Goal: Navigation & Orientation: Find specific page/section

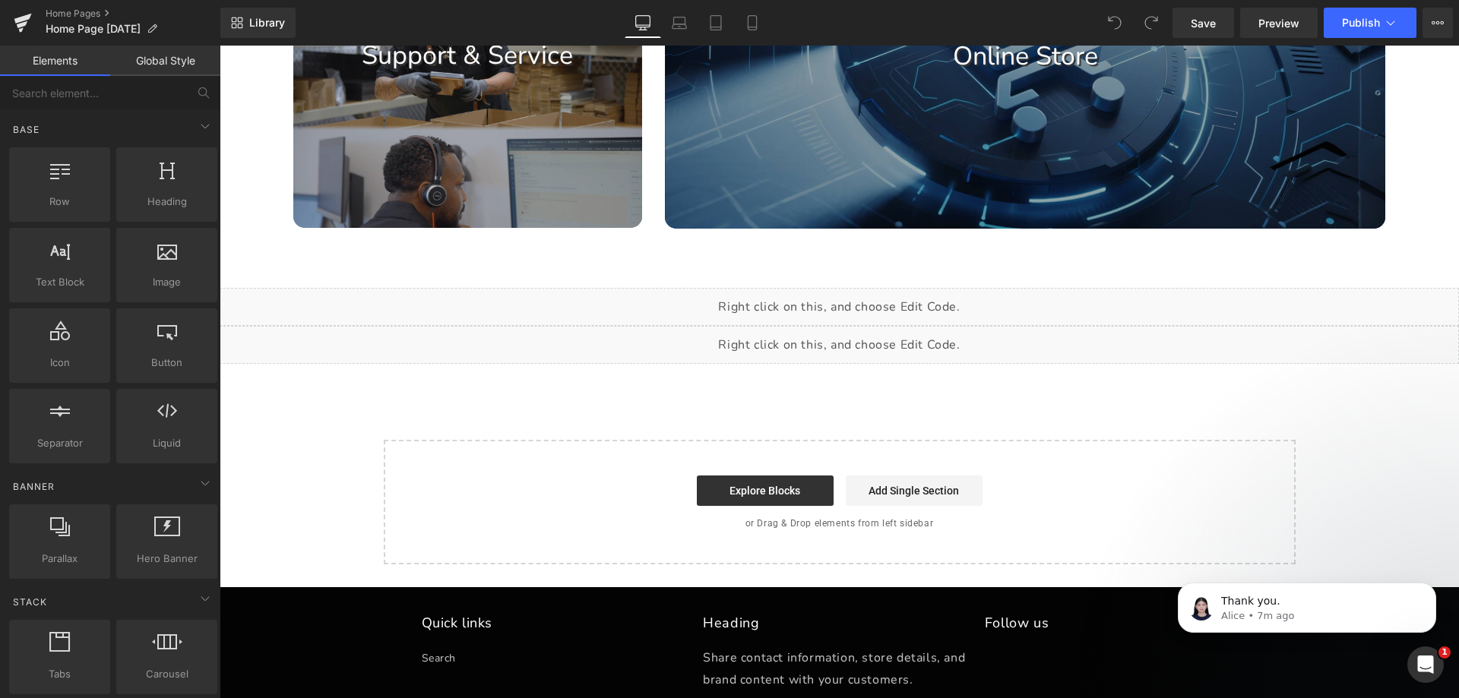
scroll to position [1725, 0]
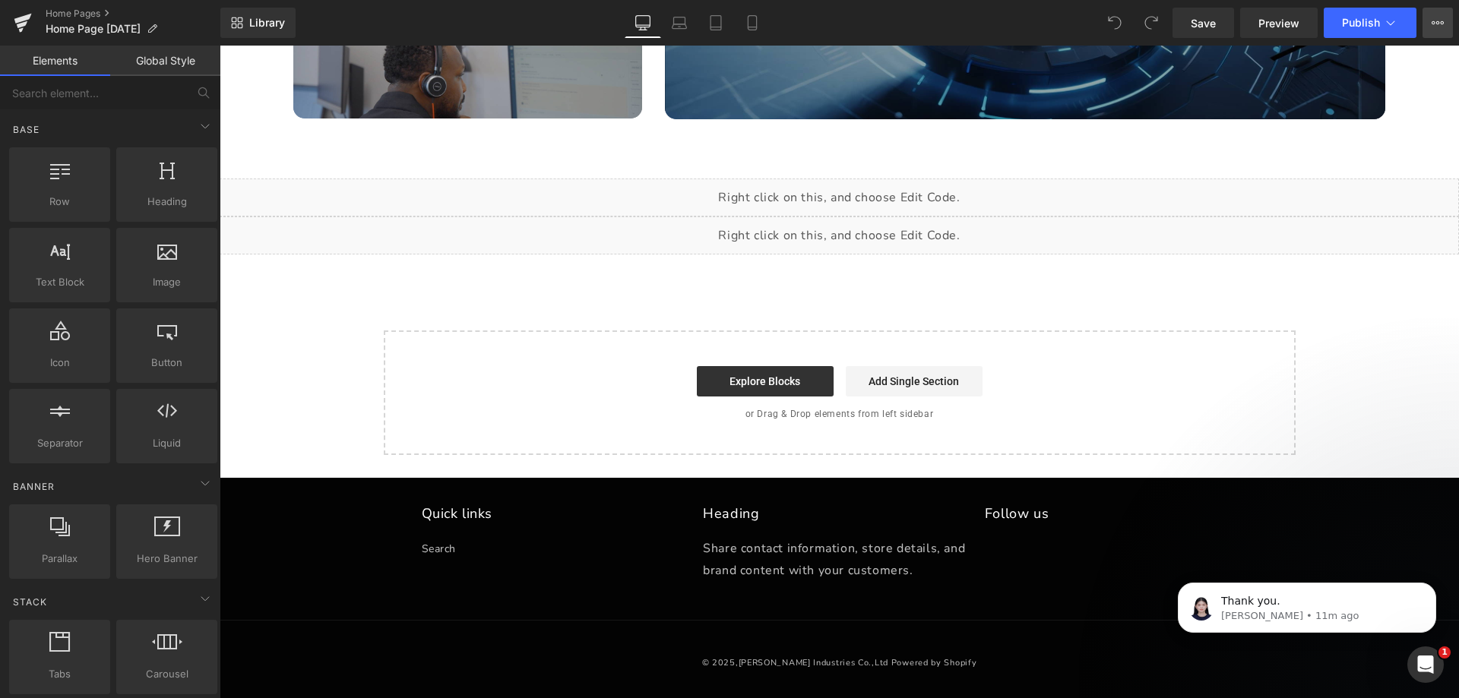
click at [1450, 24] on button "View Live Page View with current Template Save Template to Library Schedule Pub…" at bounding box center [1437, 23] width 30 height 30
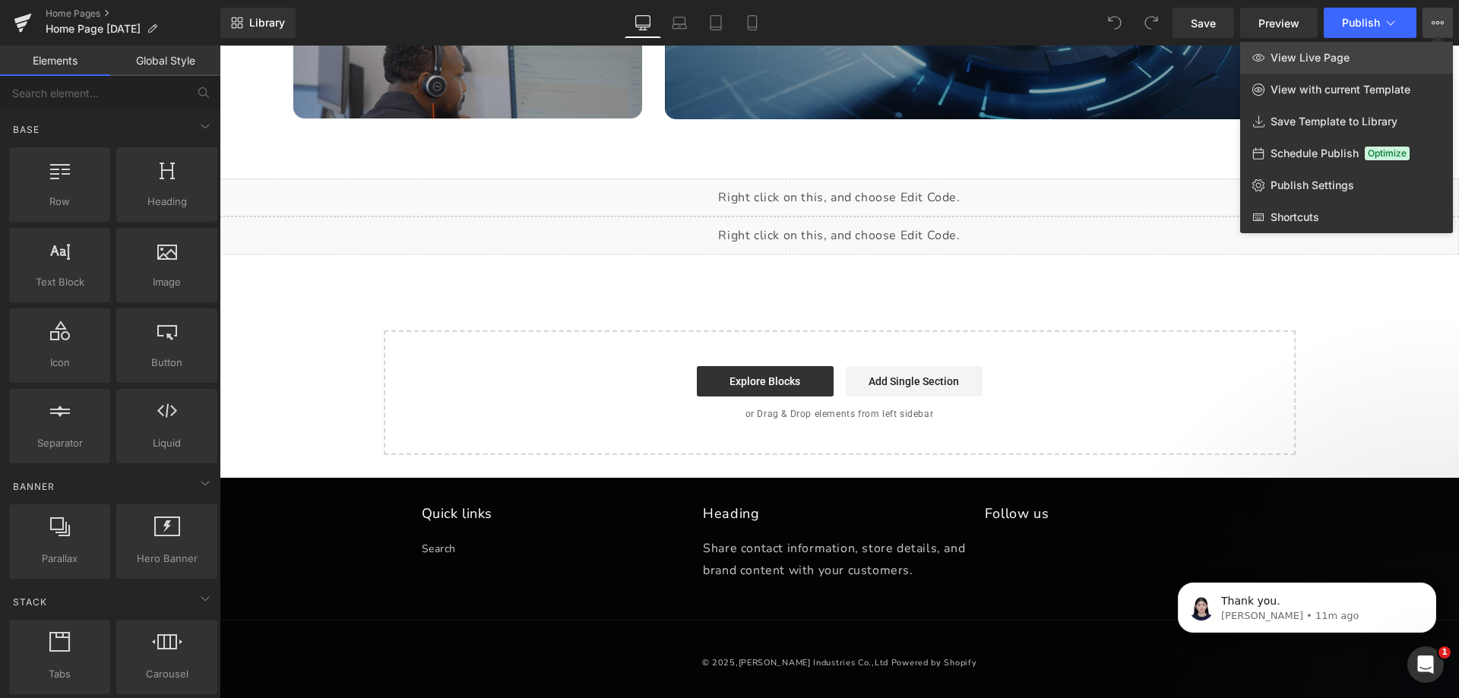
click at [1418, 49] on link "View Live Page" at bounding box center [1346, 58] width 213 height 32
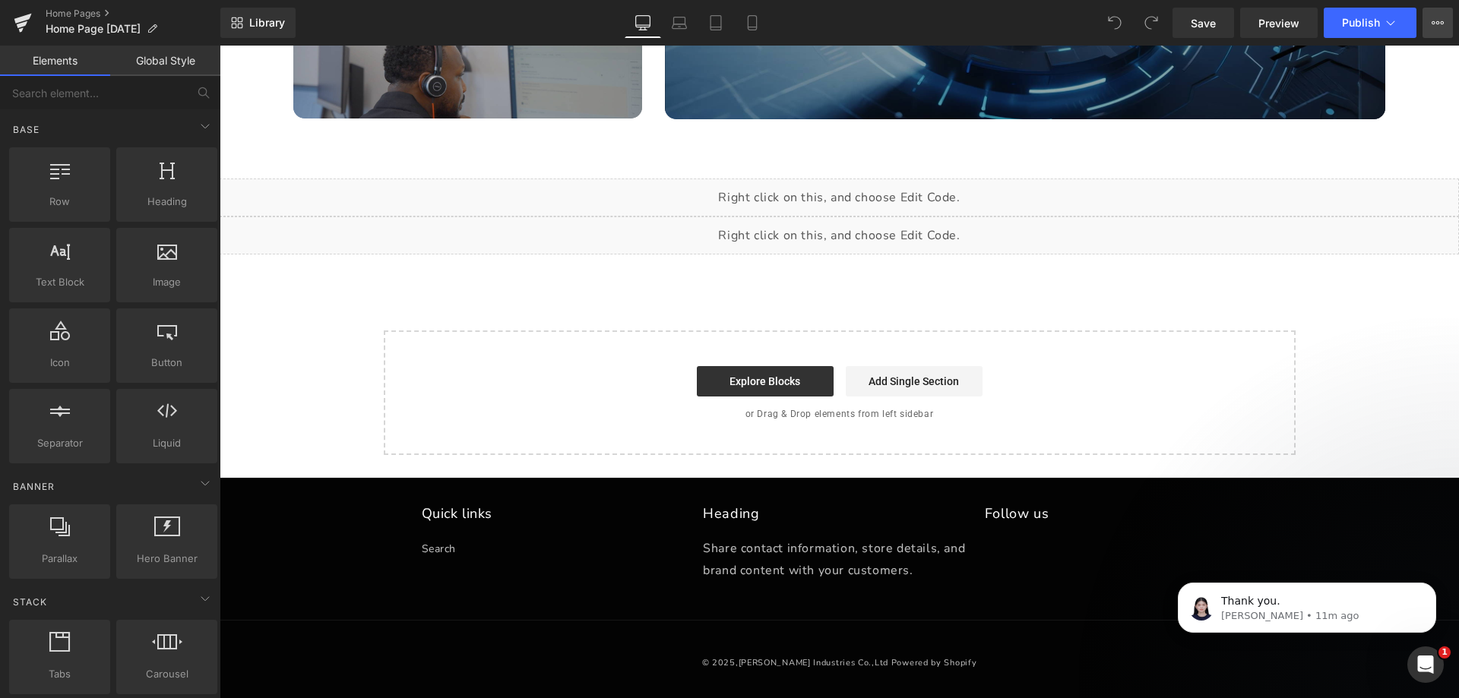
click at [1436, 20] on icon at bounding box center [1437, 23] width 12 height 12
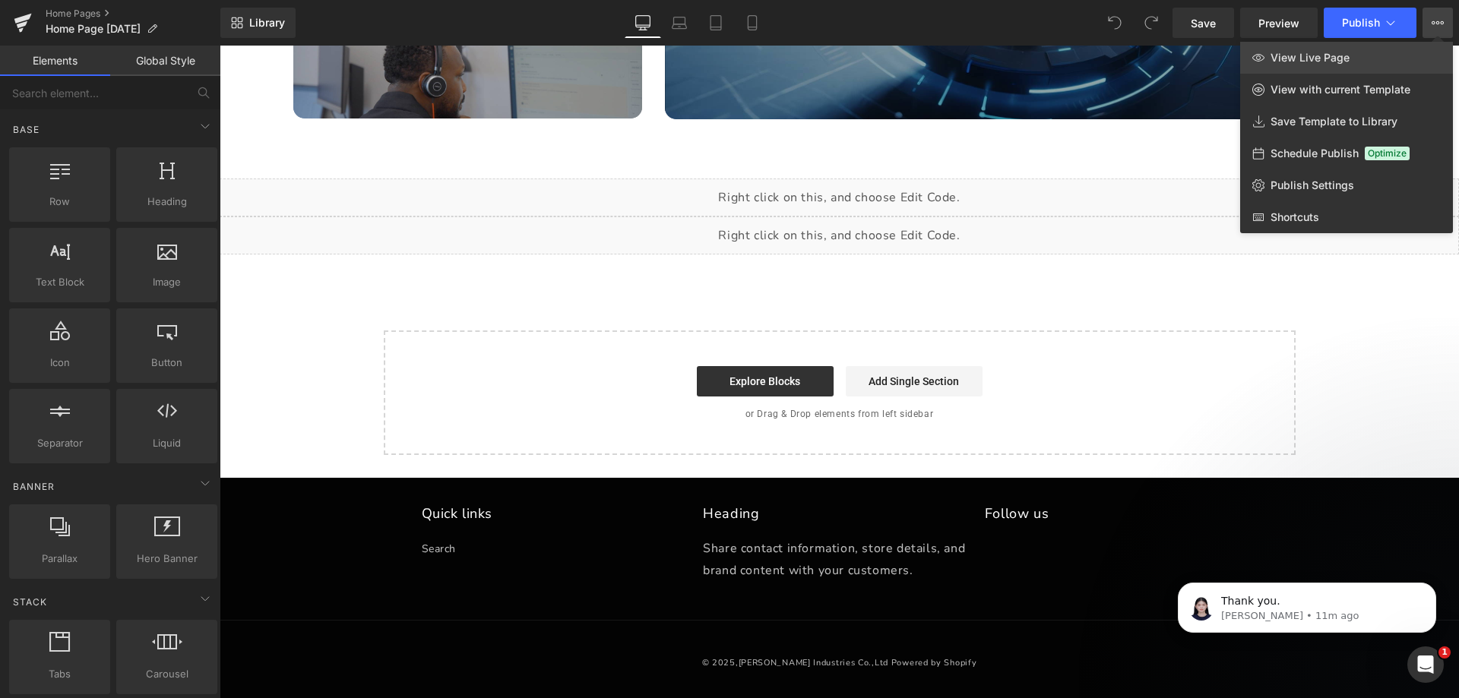
click at [1371, 58] on link "View Live Page" at bounding box center [1346, 58] width 213 height 32
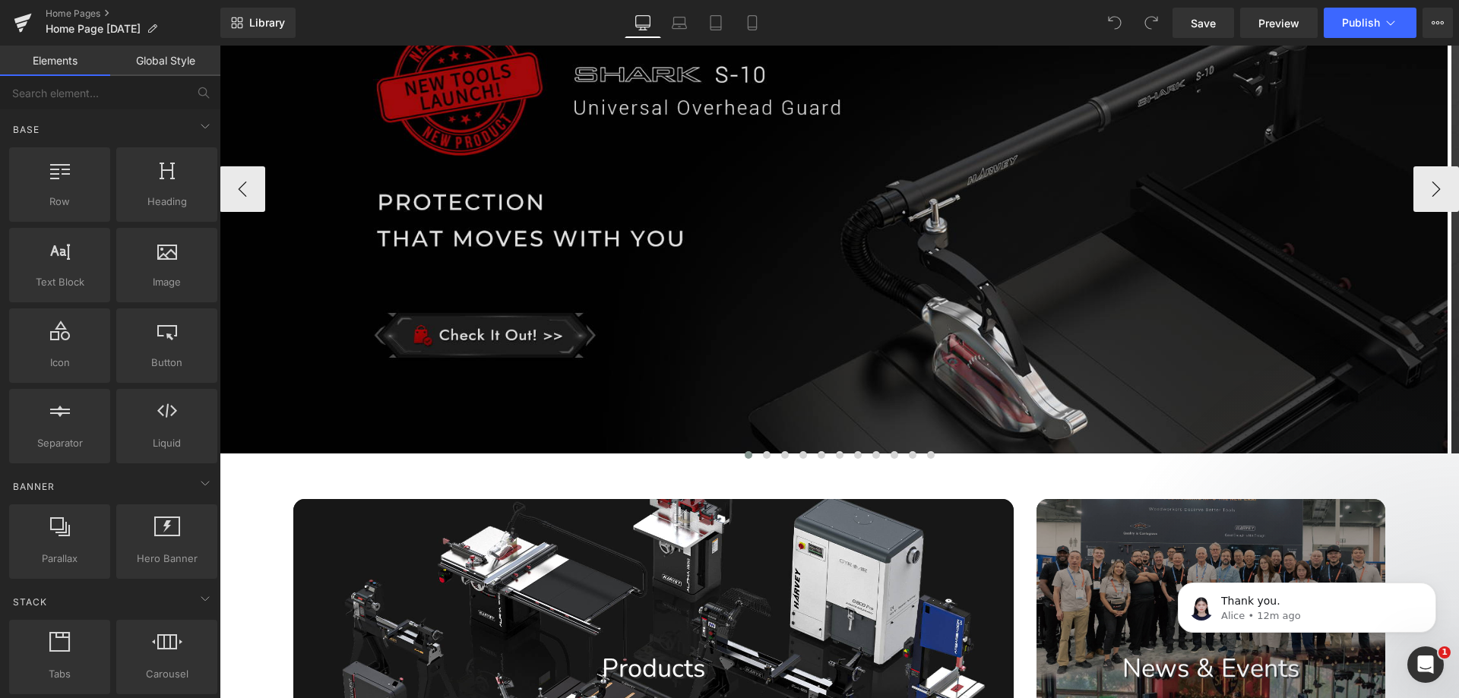
scroll to position [0, 0]
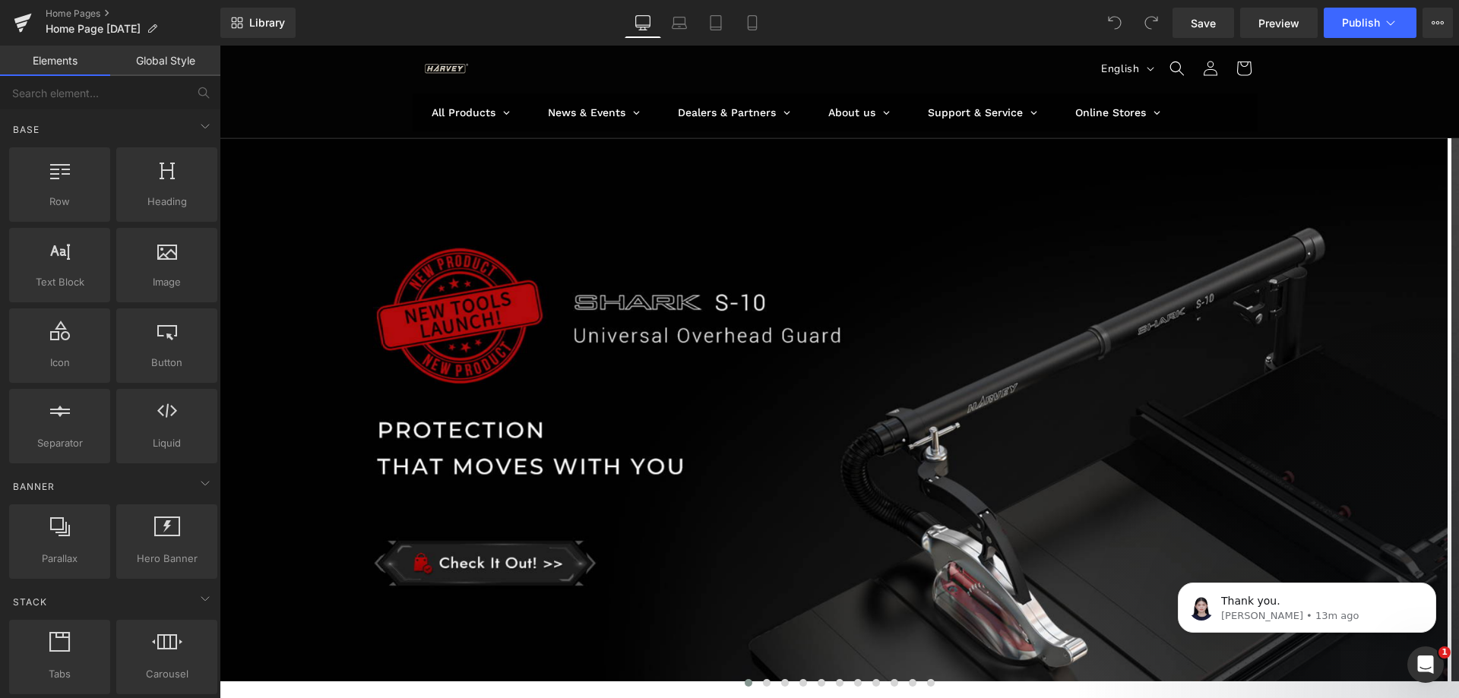
click at [1220, 127] on ul "All Products Harvey Tools Table Saws Bandsaws Wood Lathes Dust Processors Acces…" at bounding box center [835, 112] width 845 height 38
click at [469, 115] on span "All Products" at bounding box center [464, 112] width 64 height 15
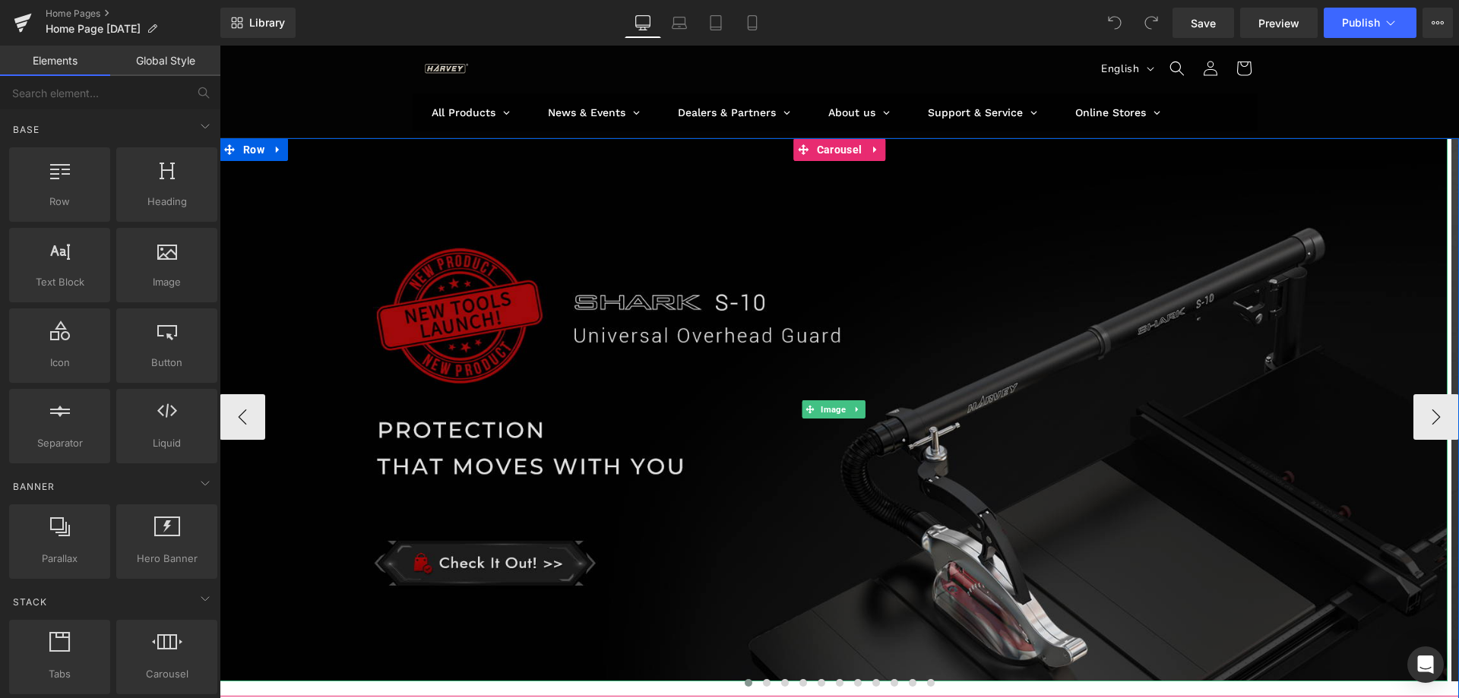
click at [664, 215] on img at bounding box center [834, 409] width 1228 height 543
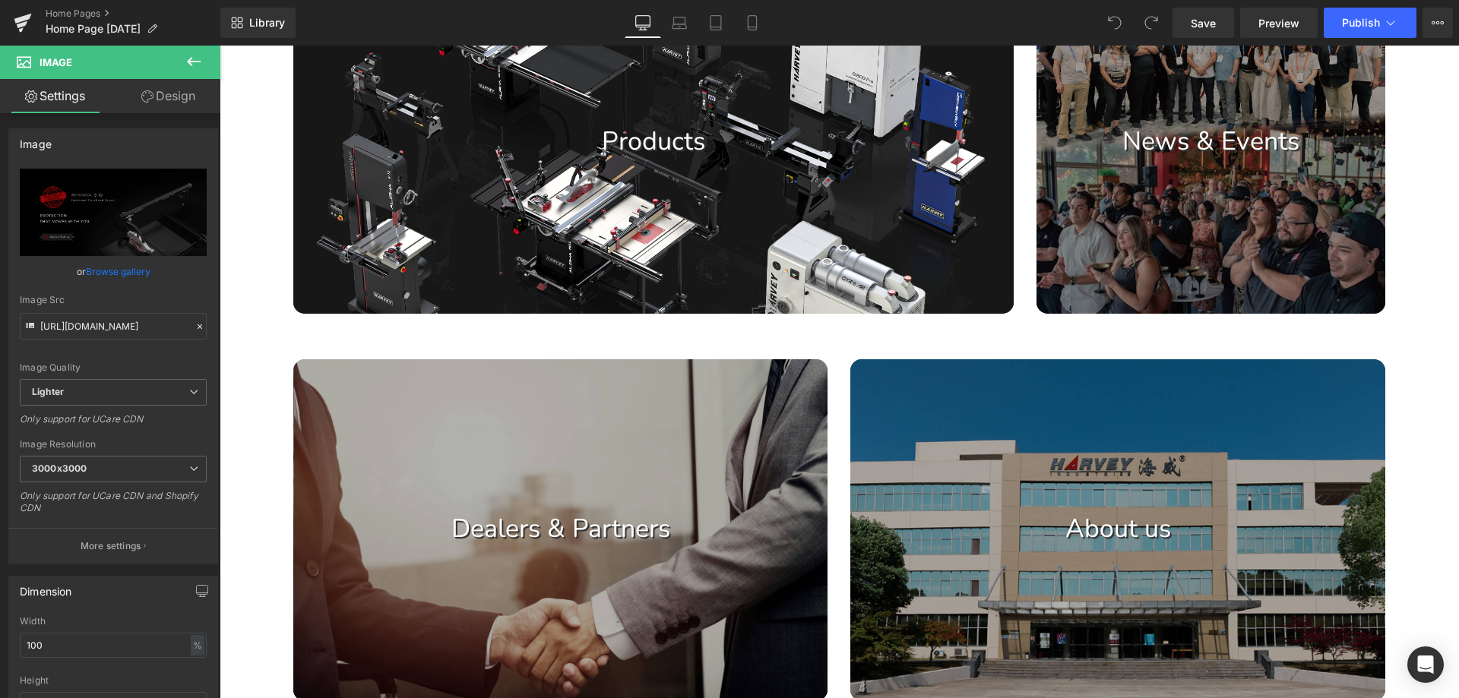
scroll to position [760, 0]
